Goal: Answer question/provide support: Answer question/provide support

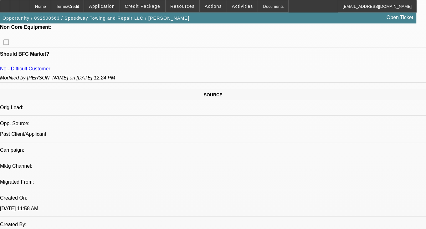
select select "0.1"
select select "2"
select select "0.1"
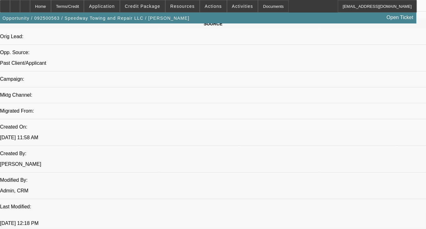
select select "1"
select select "2"
select select "4"
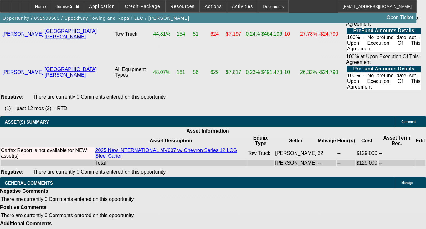
scroll to position [1775, 0]
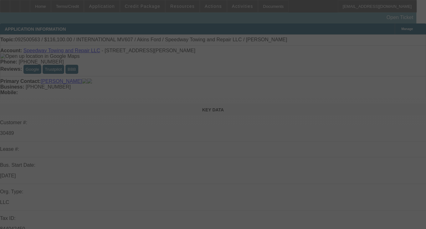
click at [347, 113] on div at bounding box center [213, 114] width 426 height 229
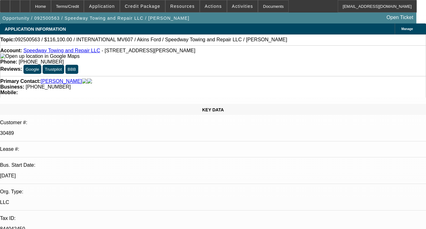
select select "0.1"
select select "2"
select select "0.1"
select select "1"
select select "2"
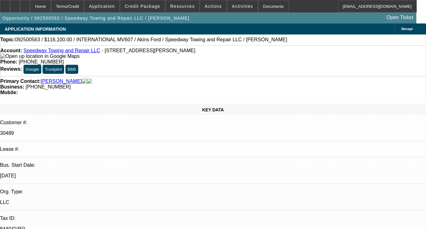
select select "4"
paste textarea "CUSTOMER IS NOT ON ACH ,HE IS SENDING WIRE EACH MONTH , NEEDS TO FOLLOW UP EACH…"
type textarea "CUSTOMER IS NOT ON ACH ,HE IS SENDING WIRE EACH MONTH , NEEDS TO FOLLOW UP EACH…"
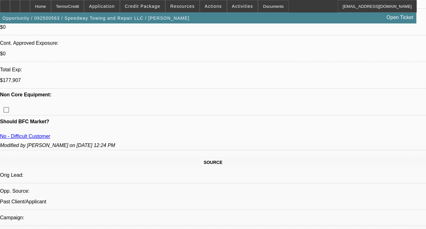
select select "0.1"
select select "2"
select select "0.1"
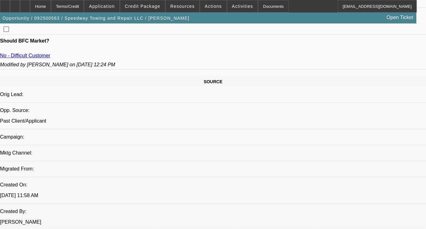
scroll to position [337, 0]
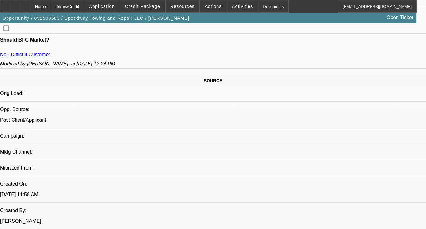
select select "1"
select select "2"
select select "4"
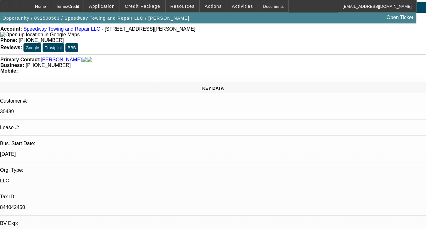
scroll to position [0, 0]
